Goal: Task Accomplishment & Management: Use online tool/utility

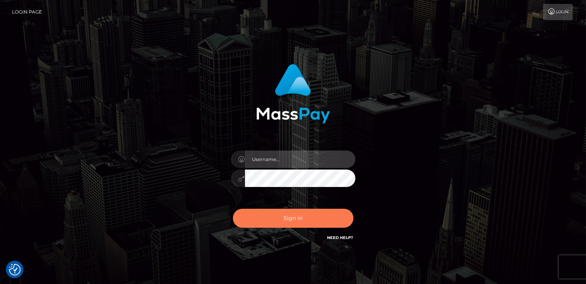
type input "catalinad"
click at [296, 223] on button "Sign in" at bounding box center [293, 218] width 120 height 19
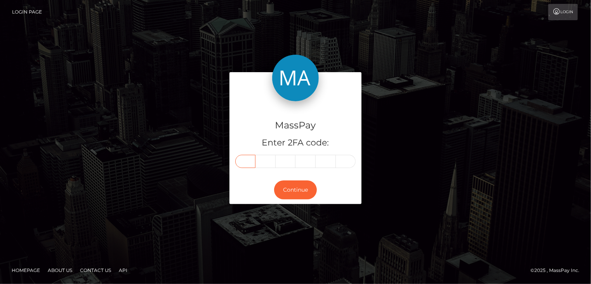
click at [250, 162] on input "text" at bounding box center [245, 161] width 20 height 13
type input "2"
type input "6"
type input "5"
type input "9"
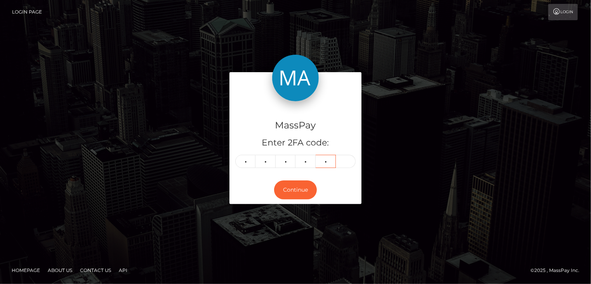
type input "7"
type input "2"
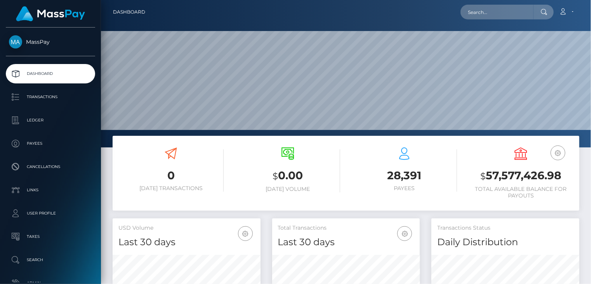
scroll to position [138, 148]
paste input "poact_R9NRvIABMpro"
type input "poact_R9NRvIABMpro"
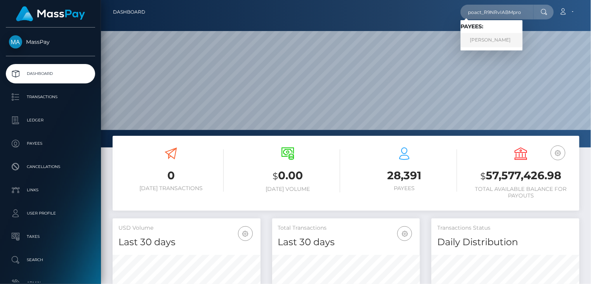
drag, startPoint x: 488, startPoint y: 44, endPoint x: 395, endPoint y: 10, distance: 98.5
click at [488, 44] on link "Jayden Bioh" at bounding box center [492, 40] width 62 height 14
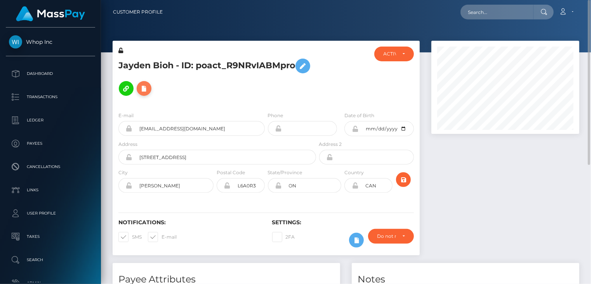
click at [149, 84] on icon at bounding box center [143, 89] width 9 height 10
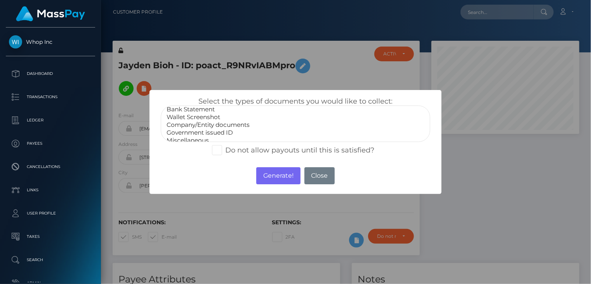
scroll to position [16, 0]
select select "Government issued ID"
click at [210, 129] on option "Government issued ID" at bounding box center [296, 128] width 260 height 8
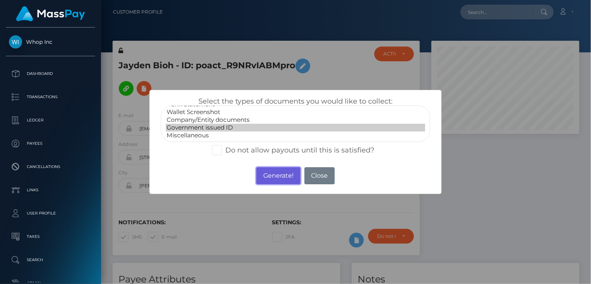
click at [274, 174] on button "Generate!" at bounding box center [278, 175] width 44 height 17
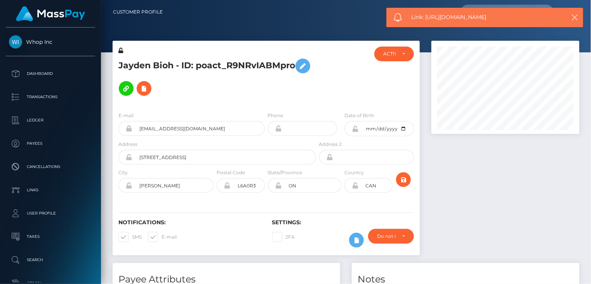
click at [444, 16] on span "Link: https://l.maspay.io/nkNHj" at bounding box center [485, 17] width 146 height 8
copy span "Link: https://l.maspay.io/nkNHj"
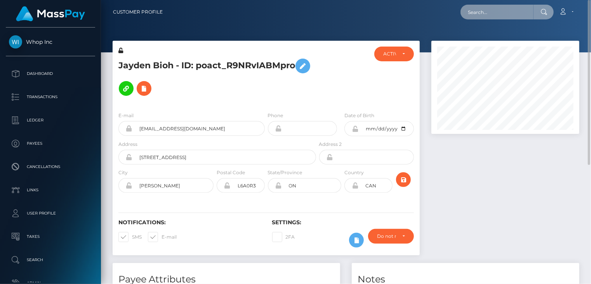
paste input "poact_wANlQA7prwk9"
type input "poact_wANlQA7prwk9"
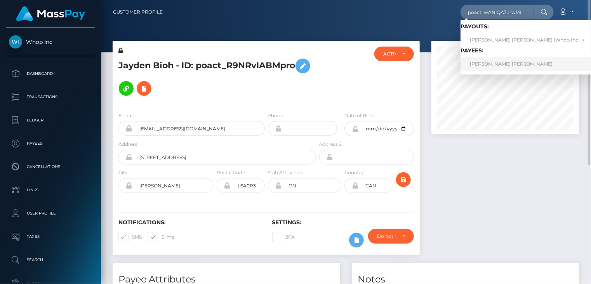
click at [495, 64] on link "BEATA EWA DELANOE" at bounding box center [527, 64] width 133 height 14
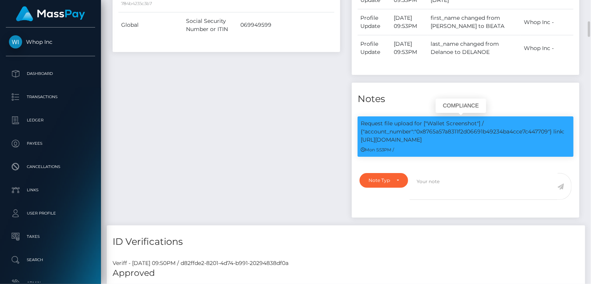
scroll to position [93, 148]
click at [448, 132] on p "Request file upload for ["Wallet Screenshot"] / {"account_number":"0x8765a57a83…" at bounding box center [466, 132] width 210 height 24
copy p "0x8765a57a8311f2d06691b49234ba4cce7c447709"
drag, startPoint x: 555, startPoint y: 132, endPoint x: 564, endPoint y: 136, distance: 10.1
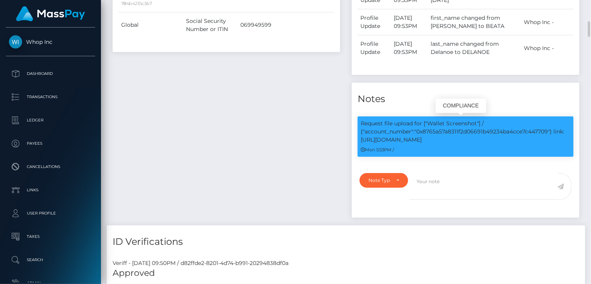
click at [564, 136] on p "Request file upload for ["Wallet Screenshot"] / {"account_number":"0x8765a57a83…" at bounding box center [466, 132] width 210 height 24
copy p "link: https://l.maspay.io/rkZJl"
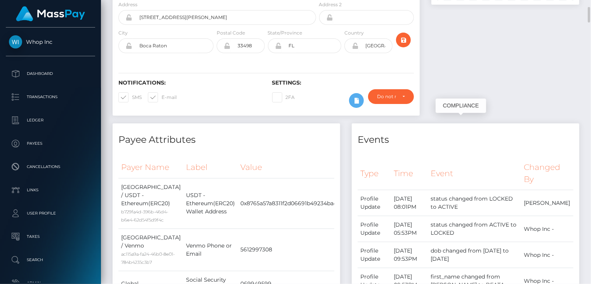
scroll to position [0, 0]
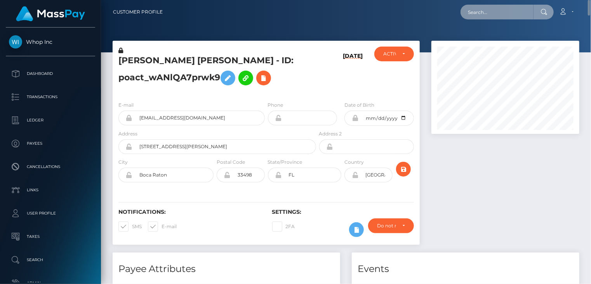
paste input "pout_NCuoP3OhjBUZI"
type input "pout_NCuoP3OhjBUZI"
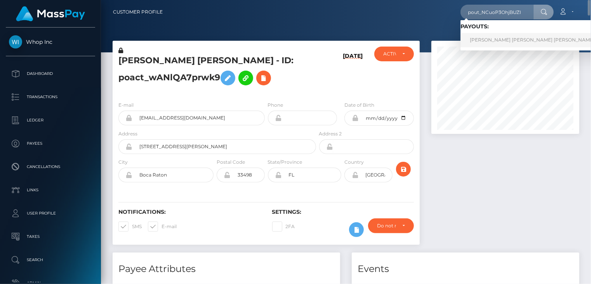
click at [514, 43] on link "MICHAEL JOSE VASQUEZ MONEGRO (Whop Inc - )" at bounding box center [548, 40] width 175 height 14
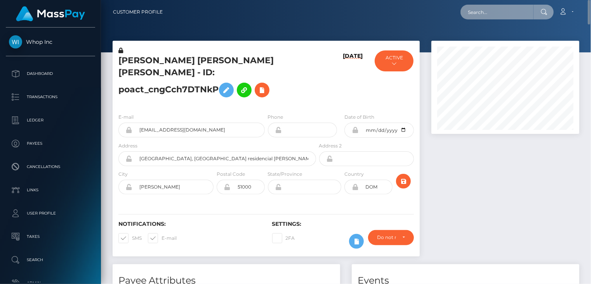
paste input "pout_xlns4PuiAfGgW"
type input "pout_xlns4PuiAfGgW"
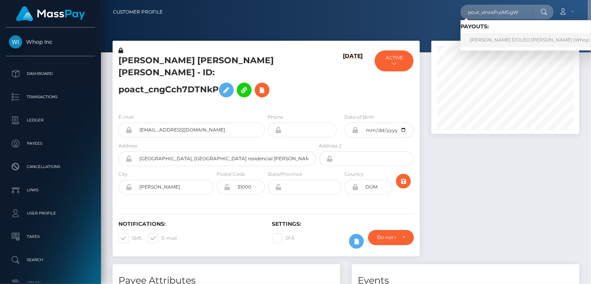
click at [496, 36] on link "DANIEL ENRIQUE D'OLEO NUÑEZ (Whop Inc - )" at bounding box center [537, 40] width 152 height 14
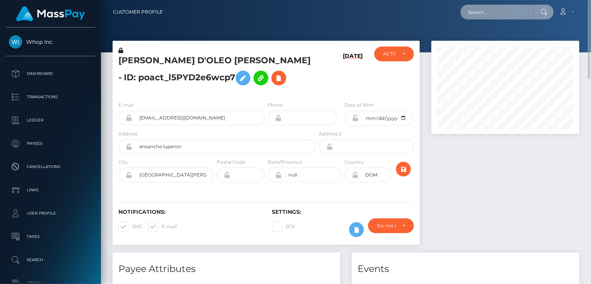
paste input "poact_9ZfCr8Ch0dw7"
type input "poact_9ZfCr8Ch0dw7"
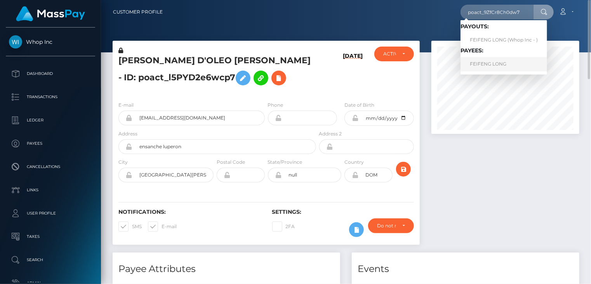
click at [507, 66] on link "FEIFENG LONG" at bounding box center [504, 64] width 87 height 14
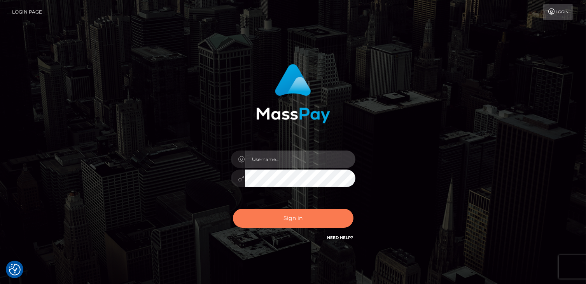
type input "catalinad"
click at [306, 216] on button "Sign in" at bounding box center [293, 218] width 120 height 19
type input "catalinad"
click at [286, 215] on button "Sign in" at bounding box center [293, 218] width 120 height 19
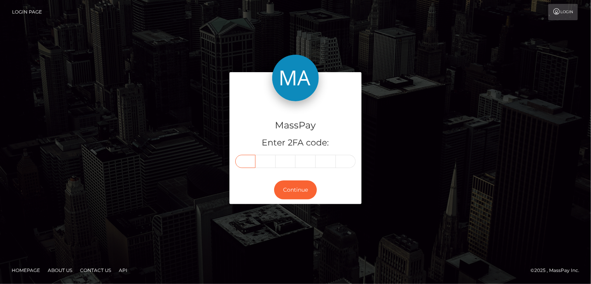
click at [245, 162] on input "text" at bounding box center [245, 161] width 20 height 13
type input "5"
type input "3"
type input "0"
type input "2"
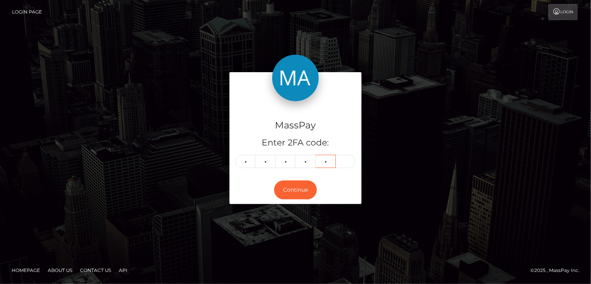
type input "6"
type input "7"
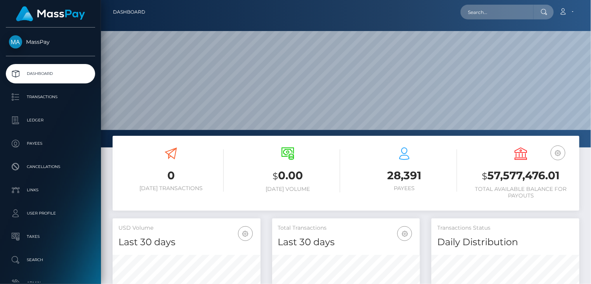
scroll to position [138, 148]
click at [505, 7] on input "text" at bounding box center [497, 12] width 73 height 15
paste input "pout_jprmTxHjm66Ap"
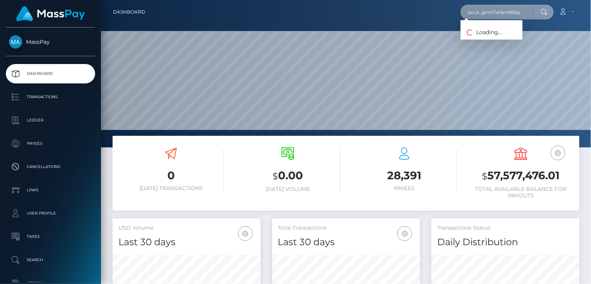
type input "pout_jprmTxHjm66Ap"
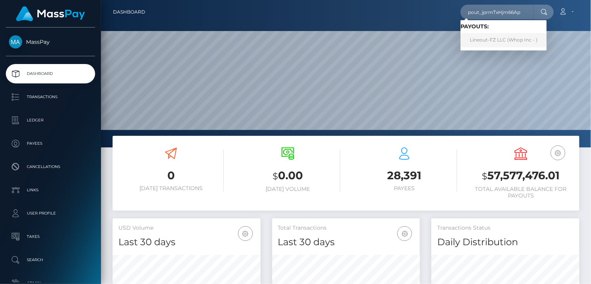
click at [484, 42] on link "Lineout-FZ LLC (Whop Inc - )" at bounding box center [504, 40] width 86 height 14
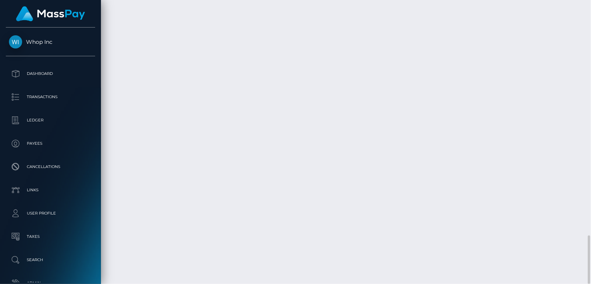
scroll to position [93, 148]
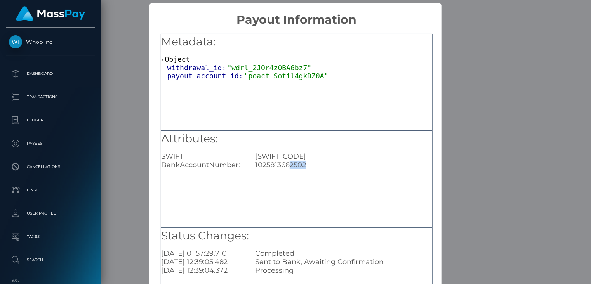
drag, startPoint x: 287, startPoint y: 164, endPoint x: 305, endPoint y: 165, distance: 17.5
click at [305, 165] on div "1025813662502" at bounding box center [343, 165] width 188 height 9
copy div "2502"
